Goal: Use online tool/utility: Utilize a website feature to perform a specific function

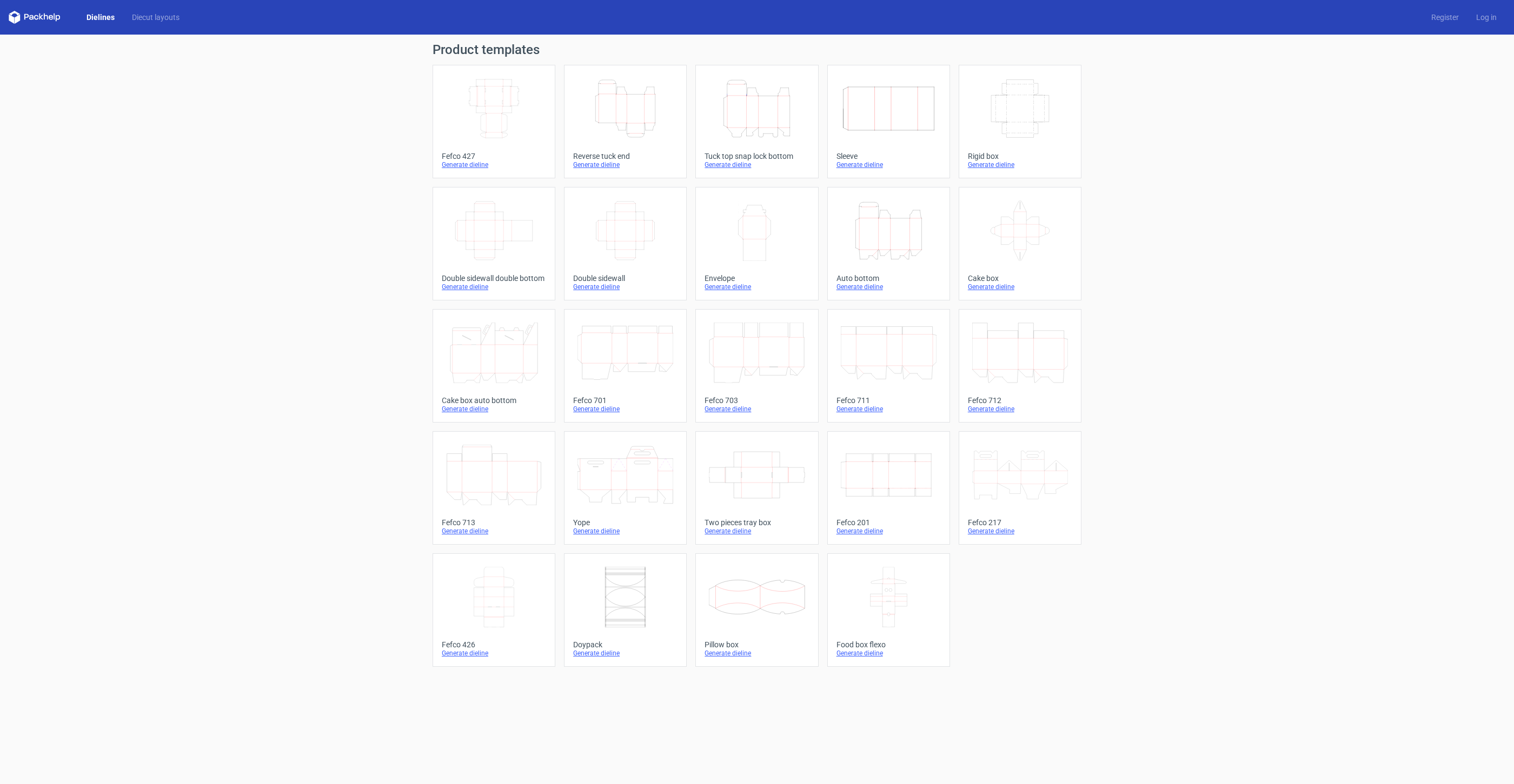
click at [738, 155] on div "Tuck top snap lock bottom" at bounding box center [756, 156] width 104 height 9
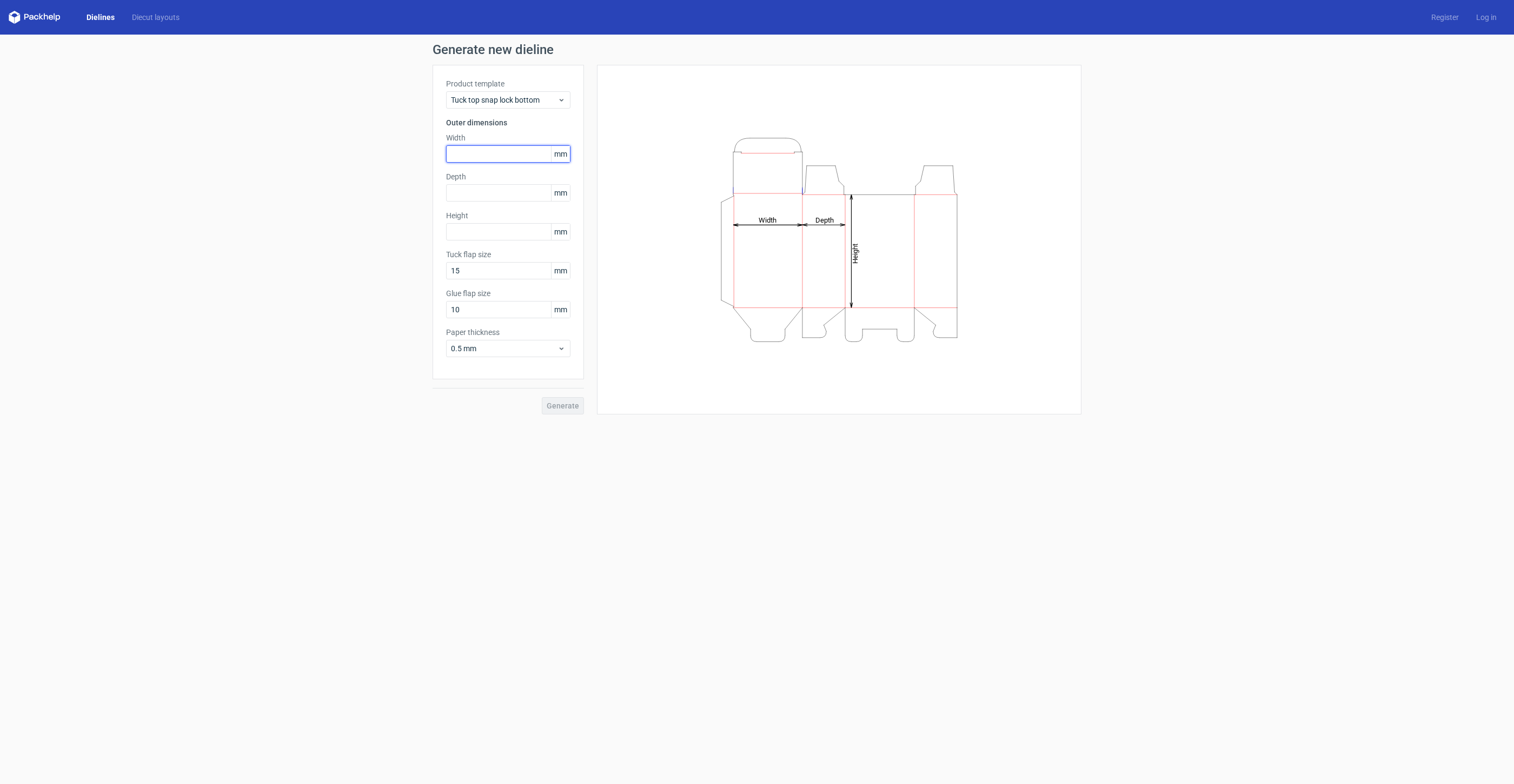
click at [507, 154] on input "text" at bounding box center [508, 154] width 124 height 17
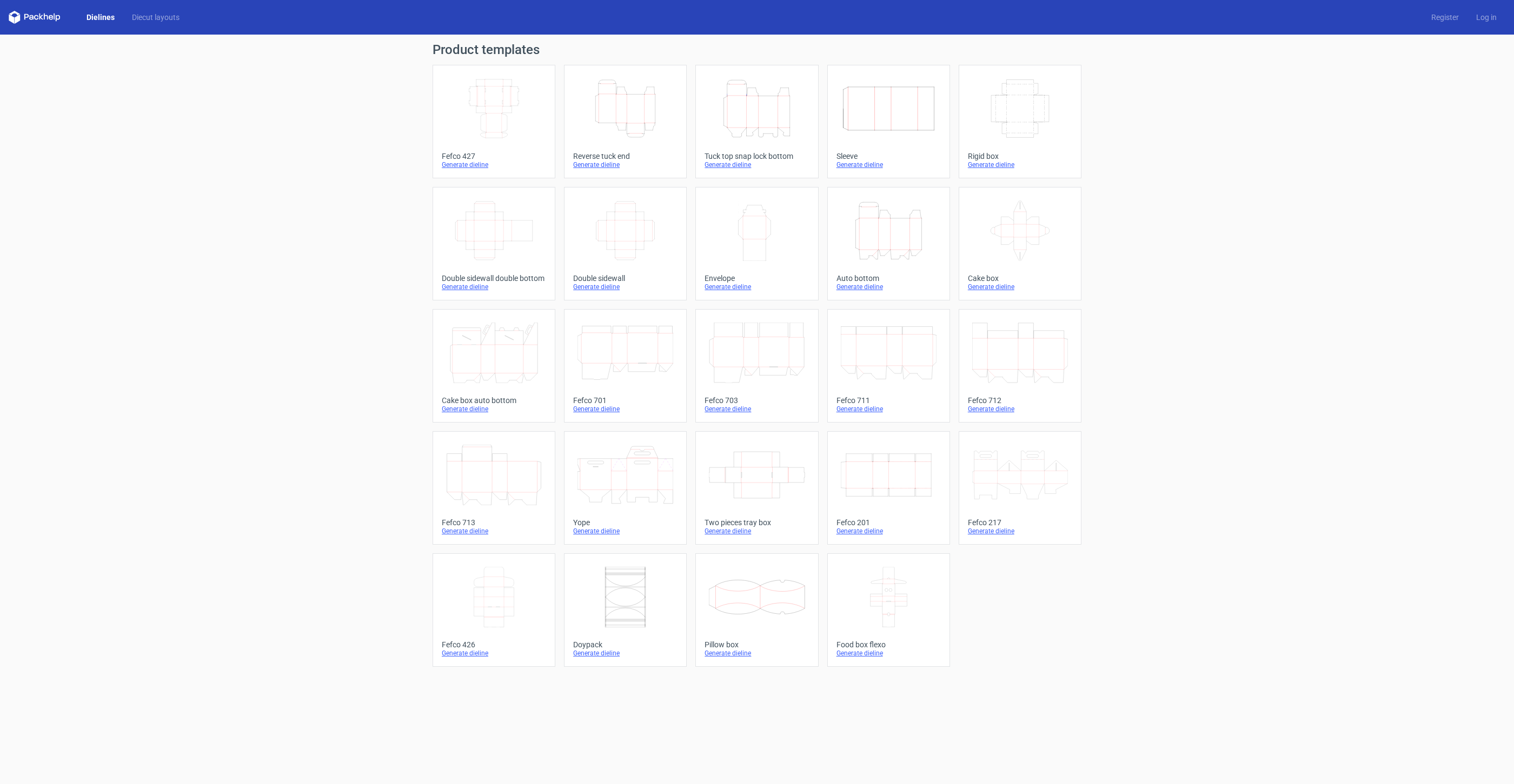
click at [745, 114] on icon "Height Depth Width" at bounding box center [756, 109] width 96 height 61
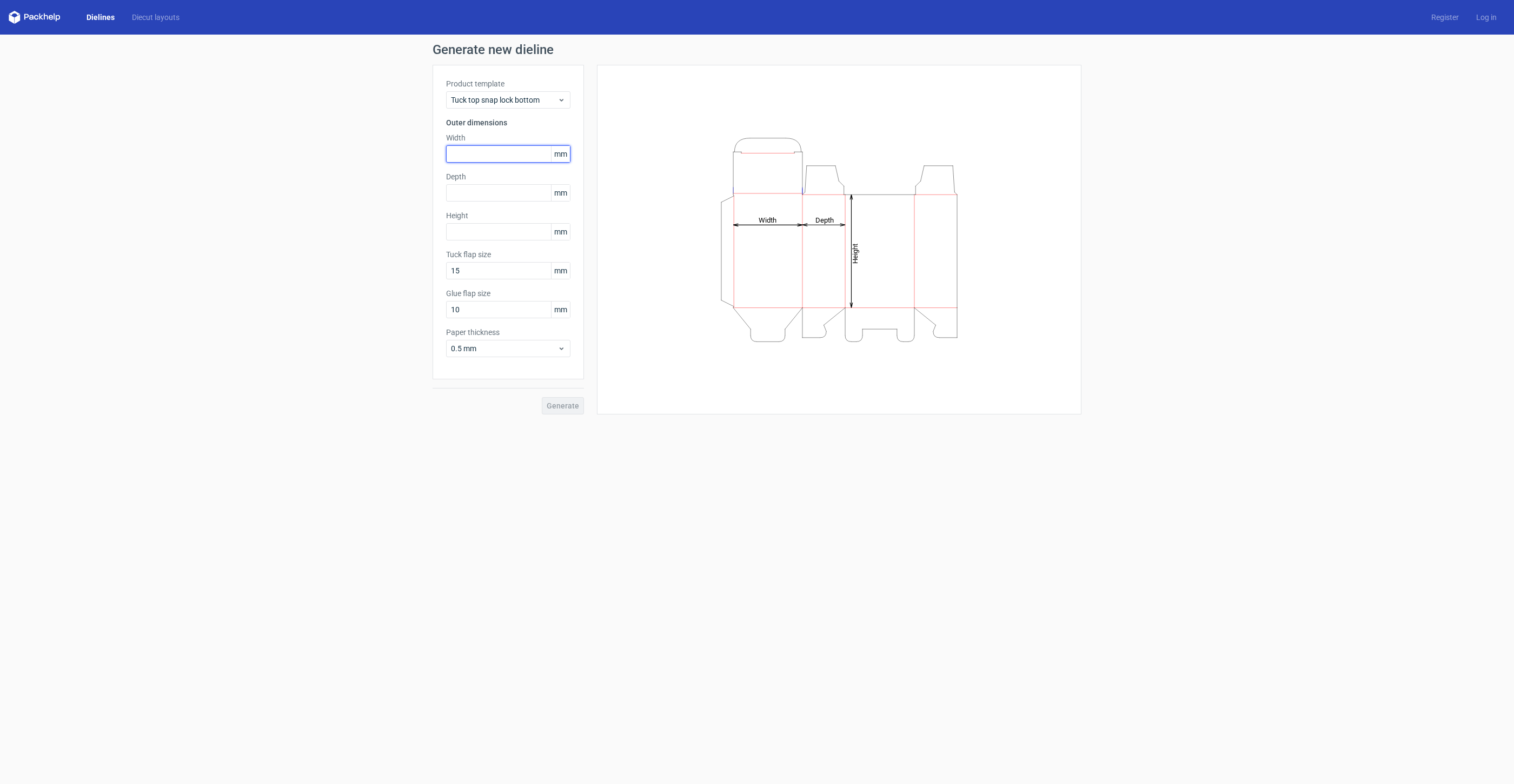
click at [465, 154] on input "text" at bounding box center [508, 154] width 124 height 17
type input "125"
type input "200"
click at [487, 307] on input "10" at bounding box center [508, 310] width 124 height 17
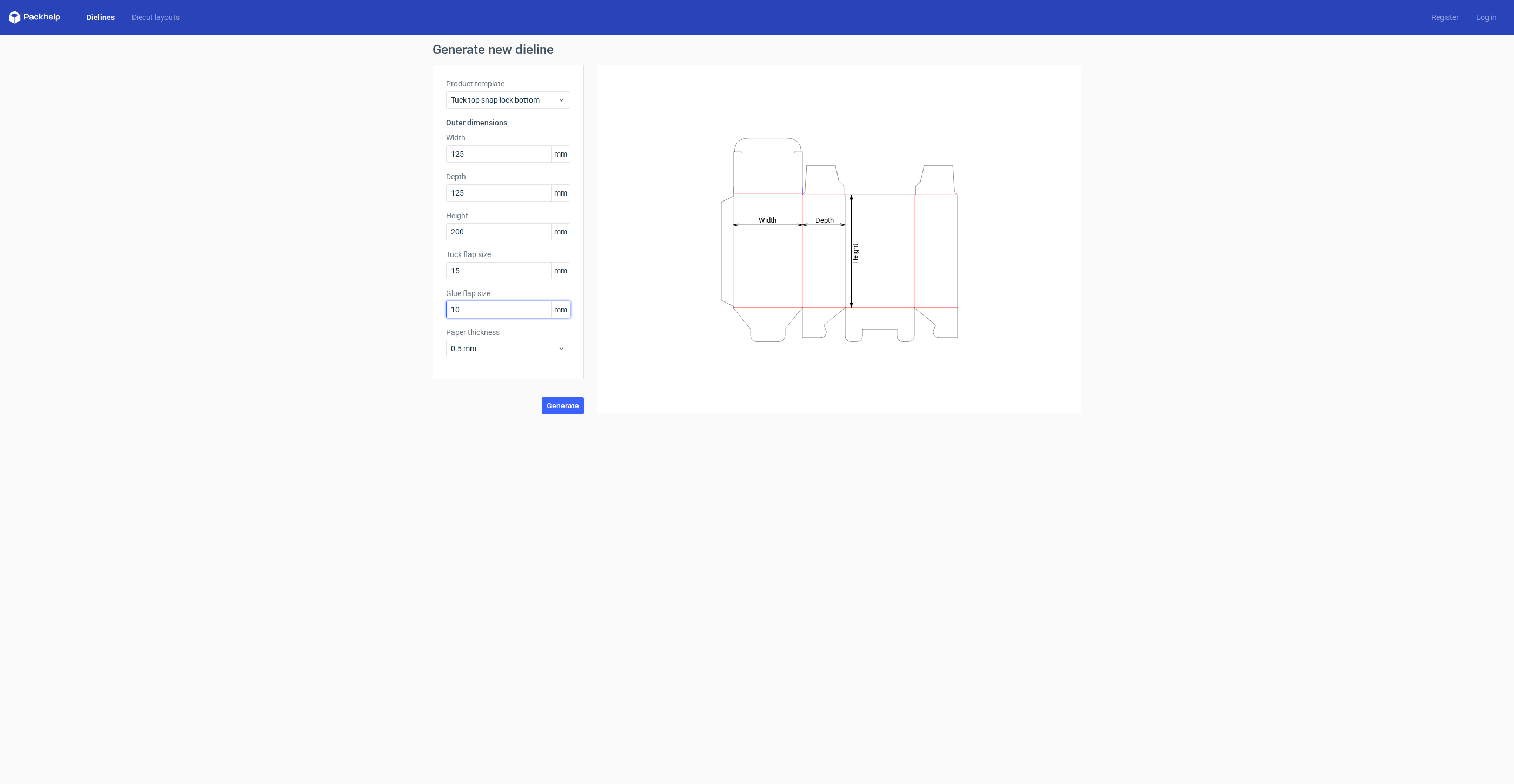
drag, startPoint x: 392, startPoint y: 312, endPoint x: 346, endPoint y: 309, distance: 46.1
click at [346, 310] on div "Generate new dieline Product template Tuck top snap lock bottom Outer dimension…" at bounding box center [757, 228] width 1514 height 388
type input "15"
click at [483, 346] on span "0.5 mm" at bounding box center [504, 348] width 107 height 11
click at [481, 418] on div "1.5 mm" at bounding box center [508, 424] width 116 height 17
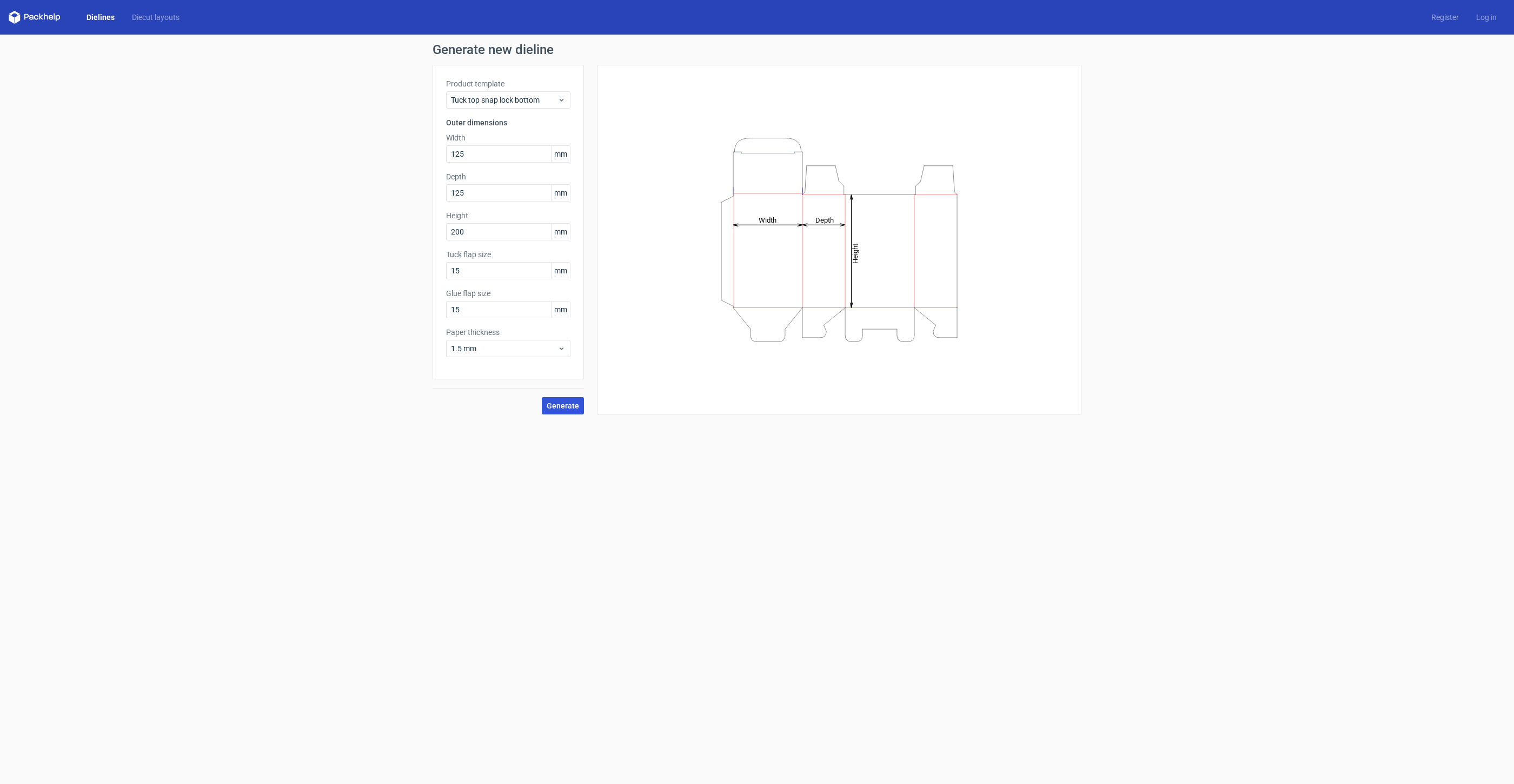
click at [558, 407] on span "Generate" at bounding box center [563, 406] width 32 height 7
